Goal: Task Accomplishment & Management: Use online tool/utility

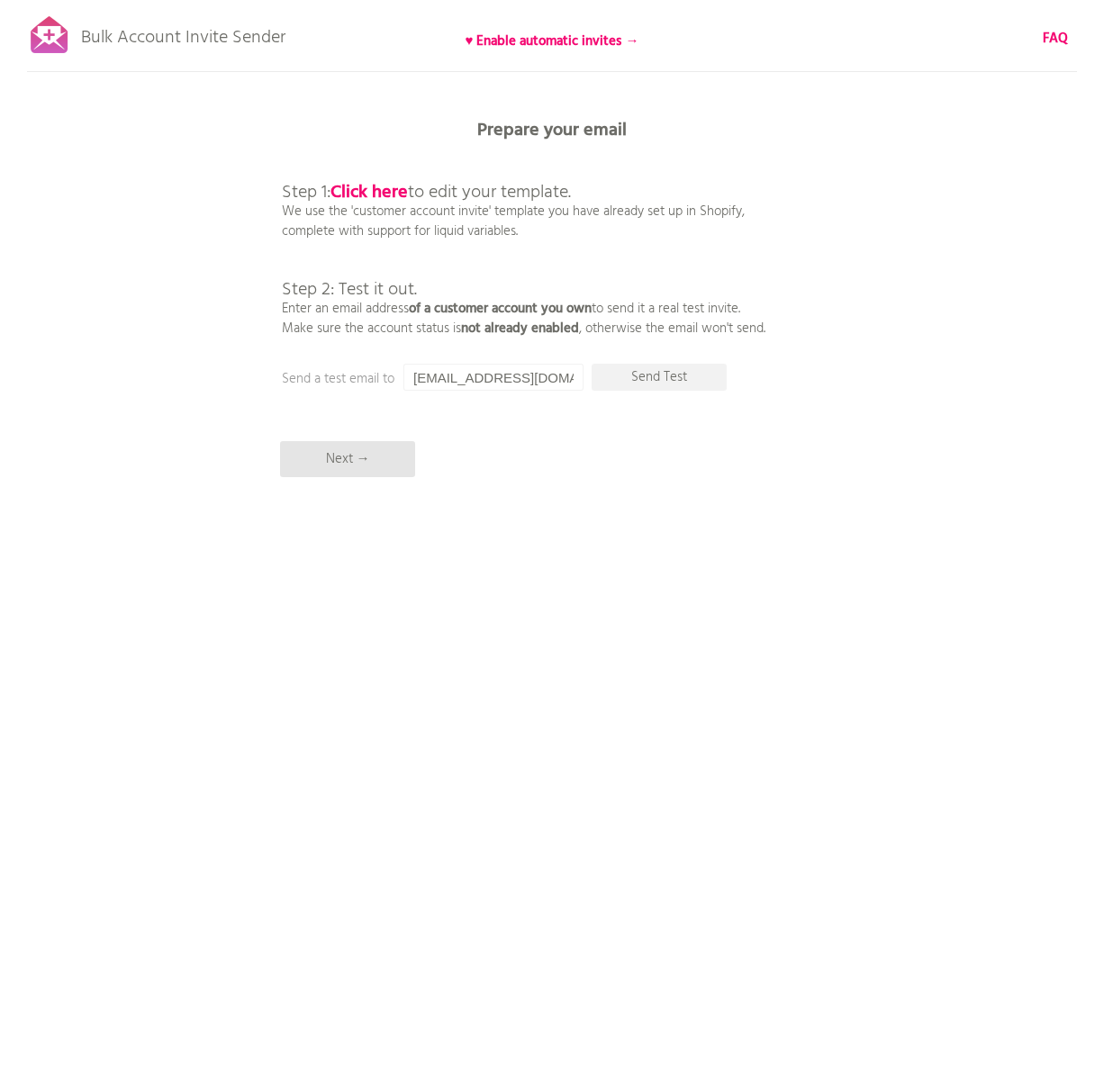
click at [786, 130] on p "Prepare your email" at bounding box center [552, 130] width 540 height 18
drag, startPoint x: 281, startPoint y: 279, endPoint x: 845, endPoint y: 311, distance: 564.9
click at [842, 311] on div "Bulk Account Invite Sender ♥ Enable automatic invites → FAQ Synced all customer…" at bounding box center [552, 314] width 1104 height 630
click at [861, 313] on div "Bulk Account Invite Sender ♥ Enable automatic invites → FAQ Synced all customer…" at bounding box center [552, 314] width 1104 height 630
click at [926, 255] on div "Bulk Account Invite Sender ♥ Enable automatic invites → FAQ Synced all customer…" at bounding box center [552, 314] width 1104 height 630
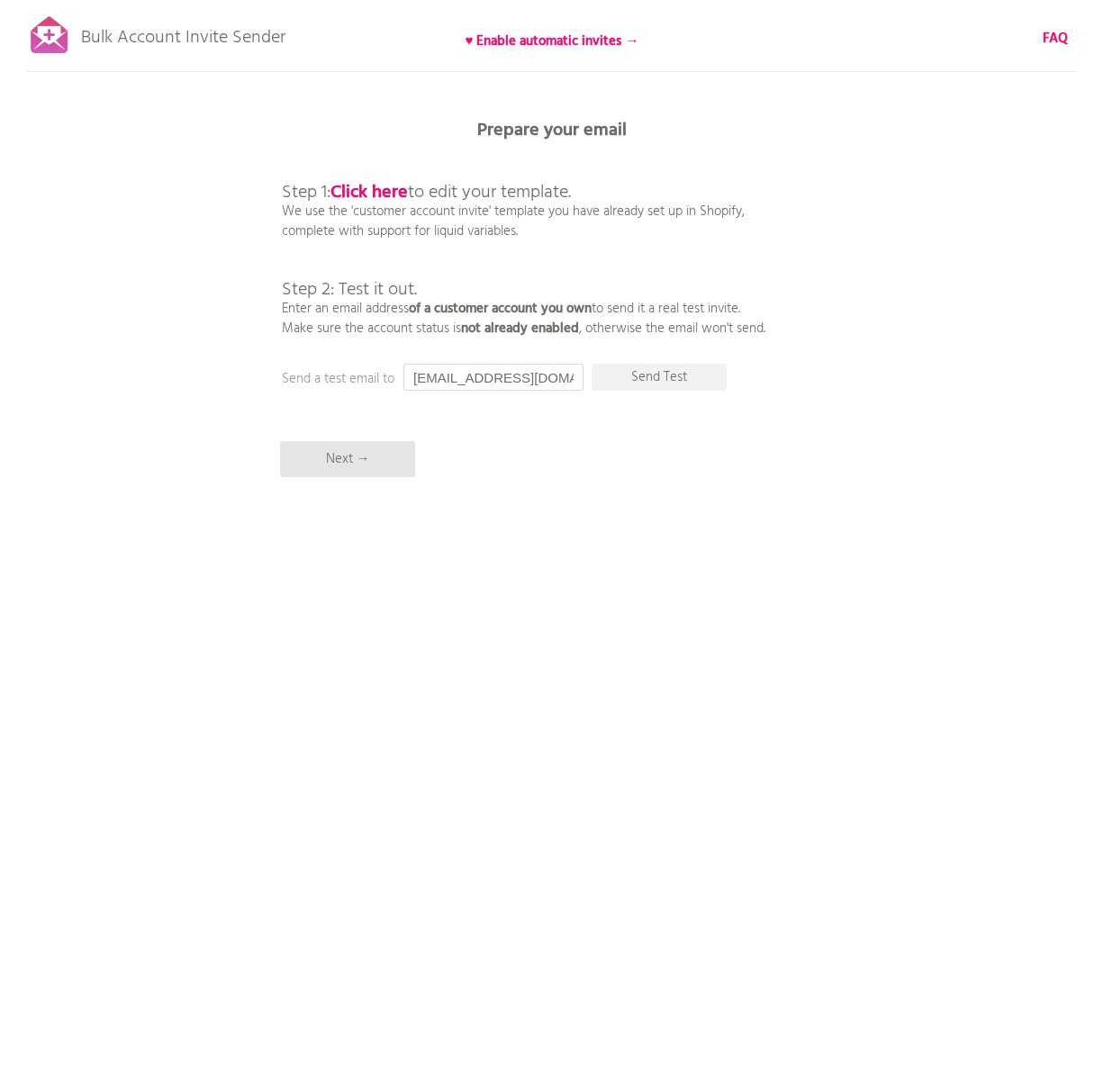
drag, startPoint x: 575, startPoint y: 376, endPoint x: 207, endPoint y: 360, distance: 368.3
click at [236, 361] on div "Bulk Account Invite Sender ♥ Enable automatic invites → FAQ Synced all customer…" at bounding box center [552, 314] width 1104 height 630
type input "iizuka@triarch.co.jp"
click at [839, 308] on div "Bulk Account Invite Sender ♥ Enable automatic invites → FAQ Synced all customer…" at bounding box center [552, 314] width 1104 height 630
click at [697, 371] on p "Send Test" at bounding box center [659, 377] width 135 height 27
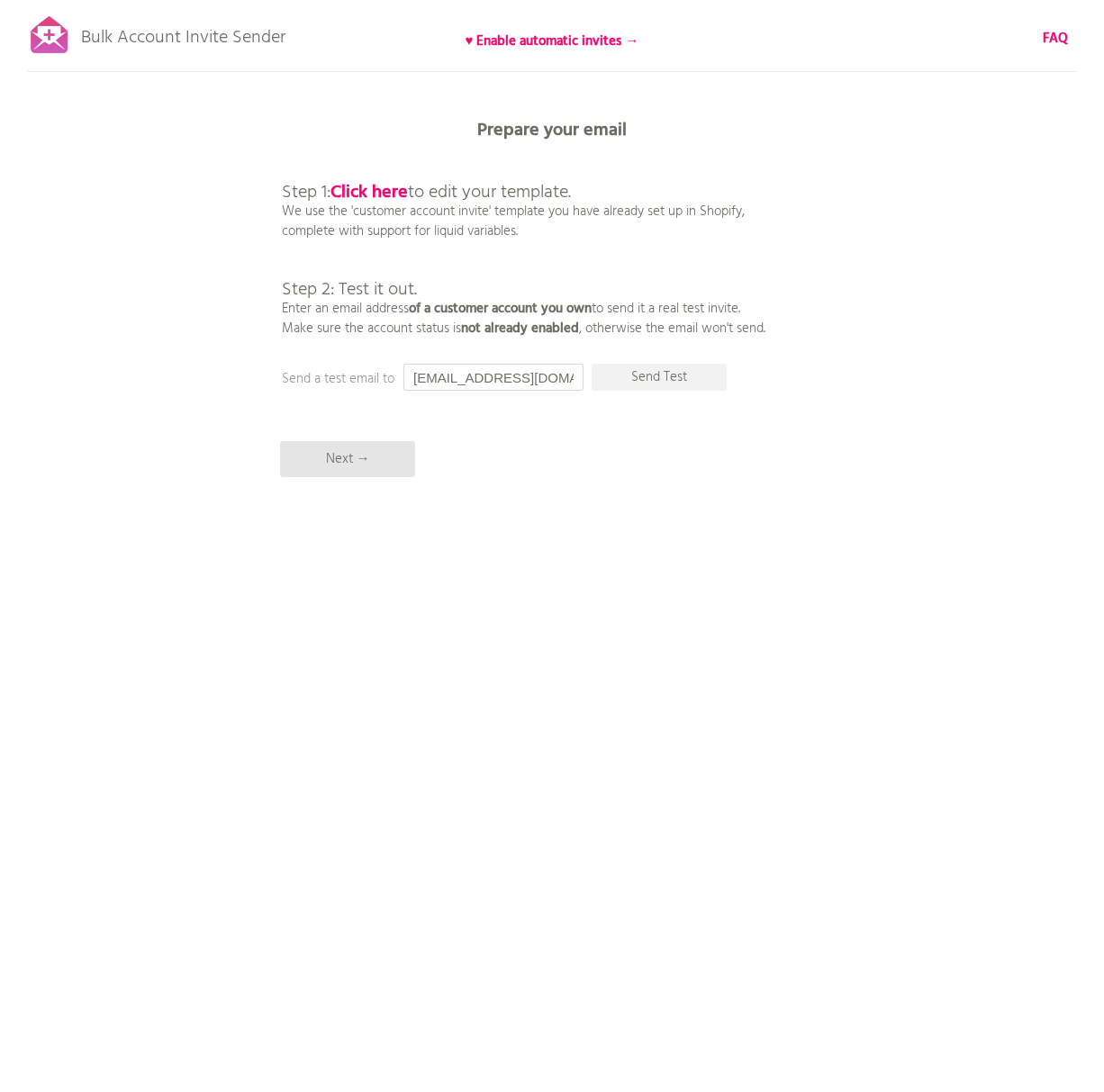
click at [552, 377] on input "iizuka@triarch.co.jp" at bounding box center [493, 377] width 180 height 27
drag, startPoint x: 559, startPoint y: 374, endPoint x: 386, endPoint y: 369, distance: 173.1
click at [386, 0] on div "Prepare your email Step 1: Click here to edit your template. We use the 'custom…" at bounding box center [552, 0] width 1104 height 0
click at [709, 383] on p "Send Test" at bounding box center [659, 377] width 135 height 27
click at [609, 370] on p "Send Test" at bounding box center [659, 377] width 135 height 27
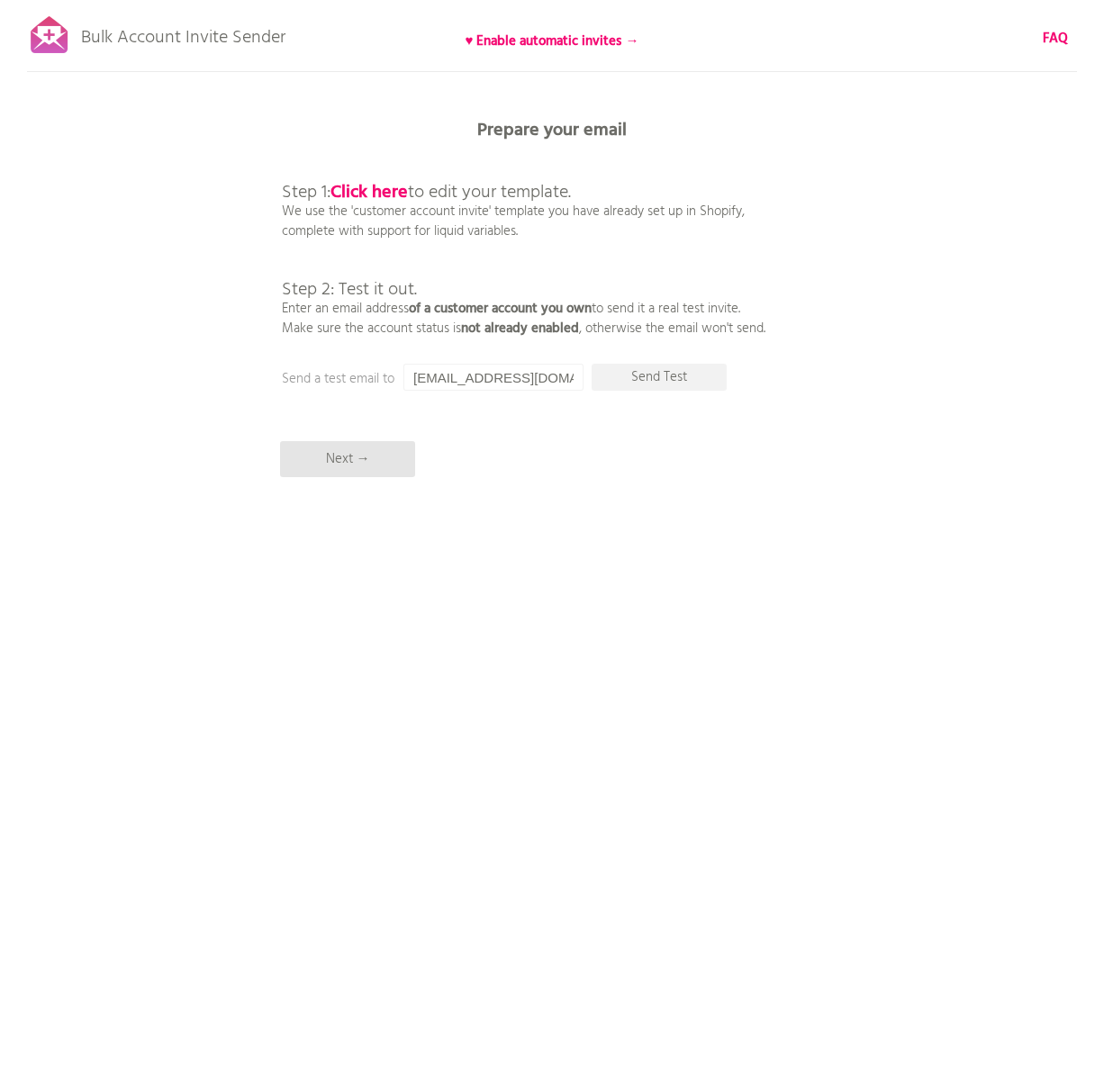
drag, startPoint x: 561, startPoint y: 369, endPoint x: 115, endPoint y: 303, distance: 450.9
click at [148, 317] on div "Bulk Account Invite Sender ♥ Enable automatic invites → FAQ Synced all customer…" at bounding box center [552, 314] width 1104 height 630
